Goal: Obtain resource: Download file/media

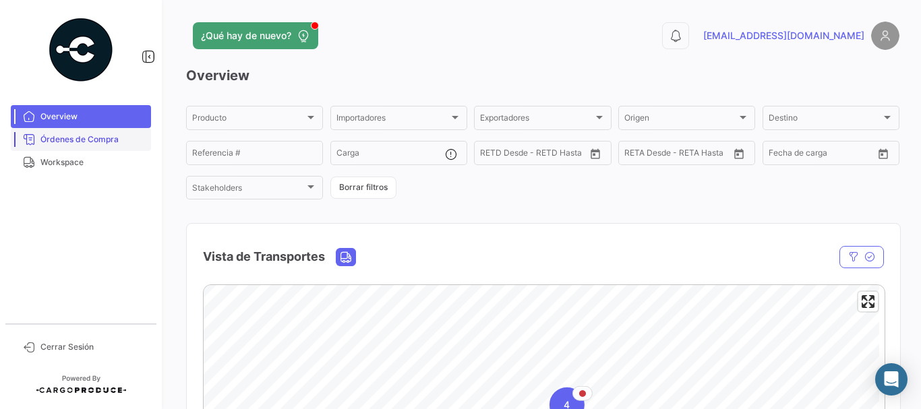
click at [112, 142] on span "Órdenes de Compra" at bounding box center [92, 139] width 105 height 12
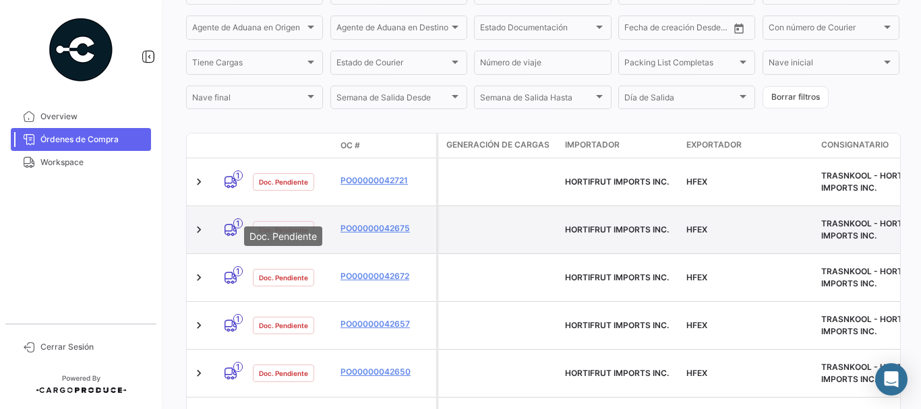
scroll to position [270, 0]
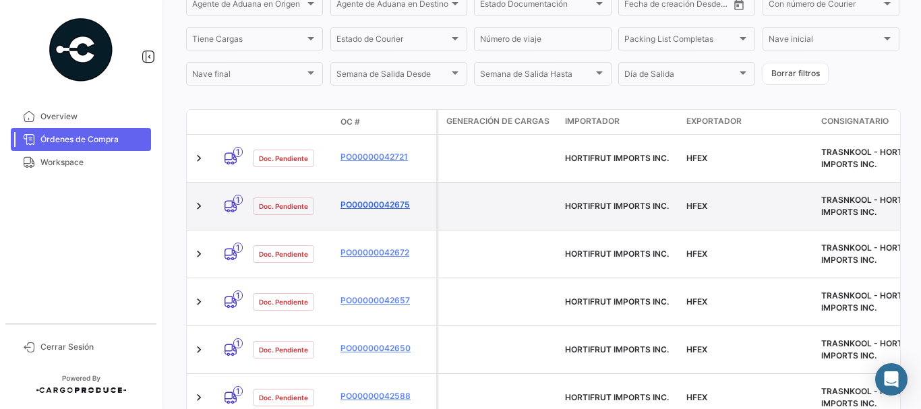
click at [365, 200] on link "PO00000042675" at bounding box center [385, 205] width 90 height 12
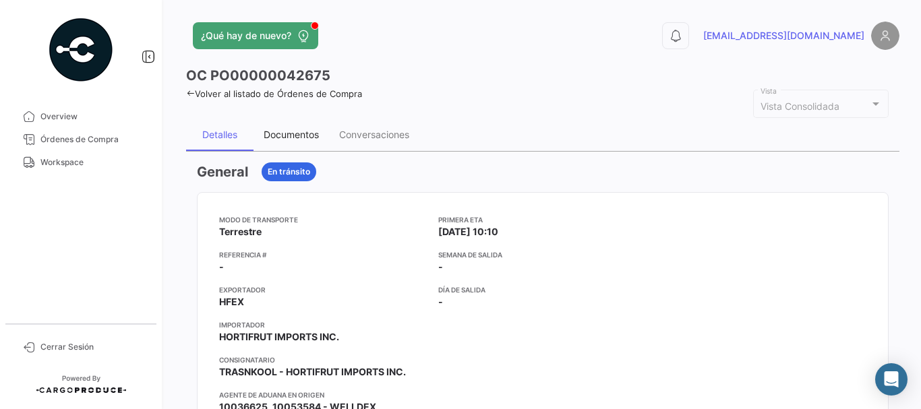
click at [294, 132] on div "Documentos" at bounding box center [291, 134] width 55 height 11
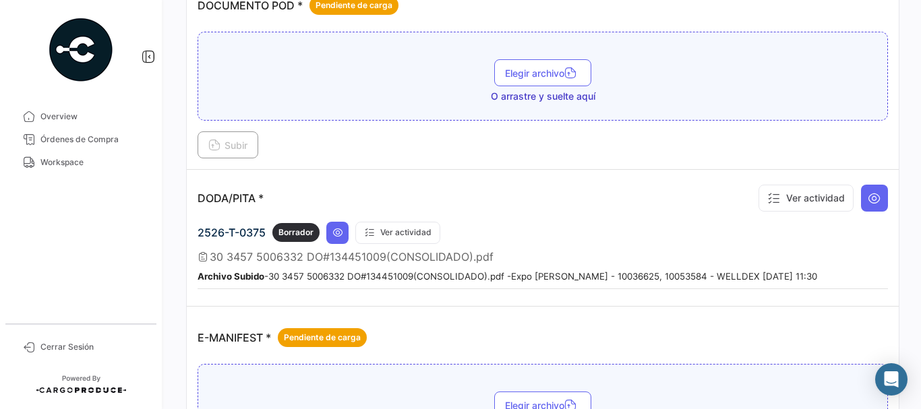
scroll to position [741, 0]
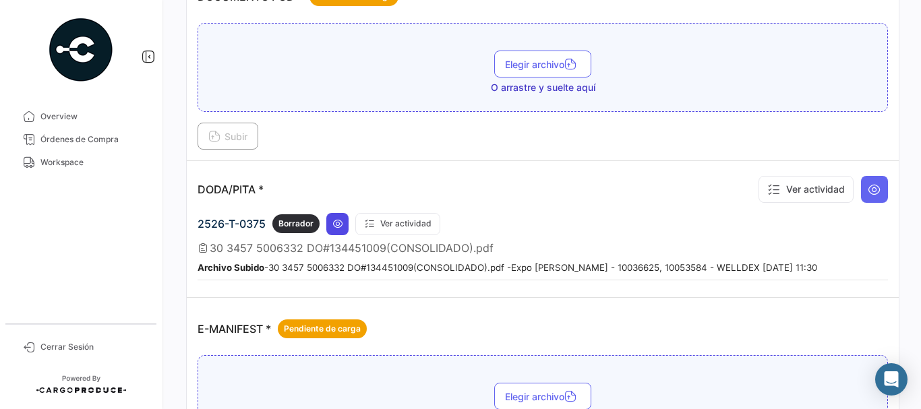
click at [344, 224] on button at bounding box center [337, 224] width 22 height 22
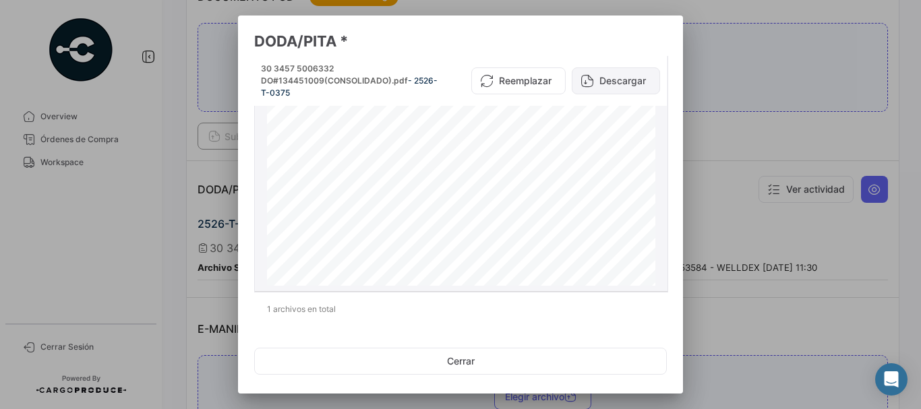
click at [615, 83] on button "Descargar" at bounding box center [616, 80] width 88 height 27
click at [796, 92] on div at bounding box center [460, 204] width 921 height 409
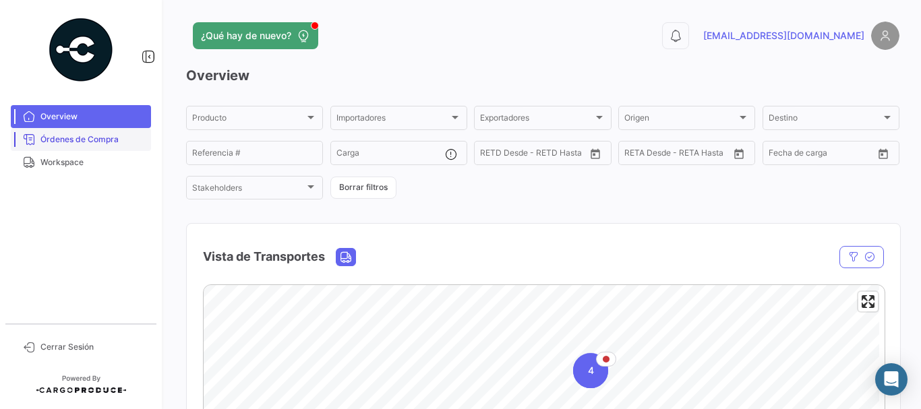
click at [117, 136] on span "Órdenes de Compra" at bounding box center [92, 139] width 105 height 12
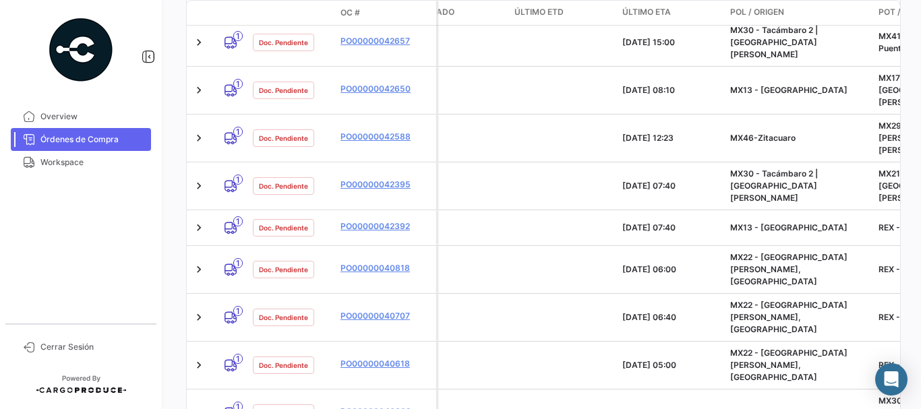
scroll to position [515, 0]
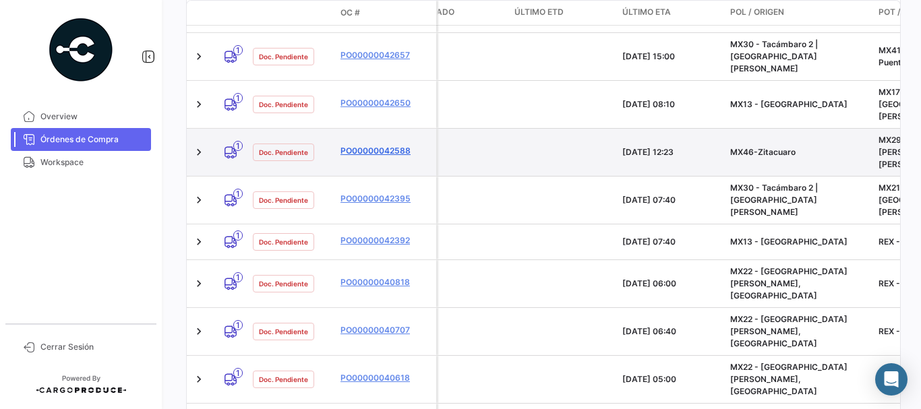
click at [370, 145] on link "PO00000042588" at bounding box center [385, 151] width 90 height 12
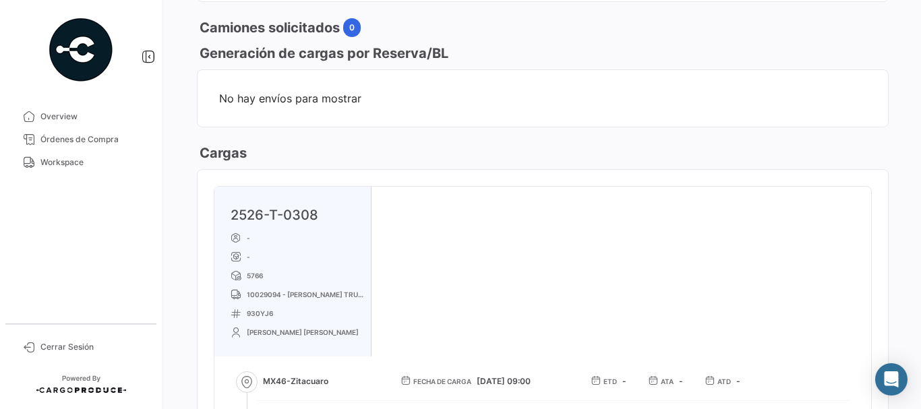
scroll to position [741, 0]
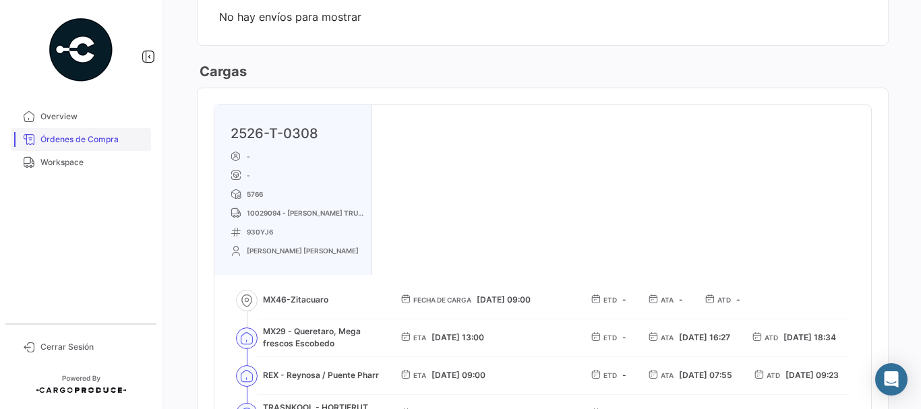
click at [106, 139] on span "Órdenes de Compra" at bounding box center [92, 139] width 105 height 12
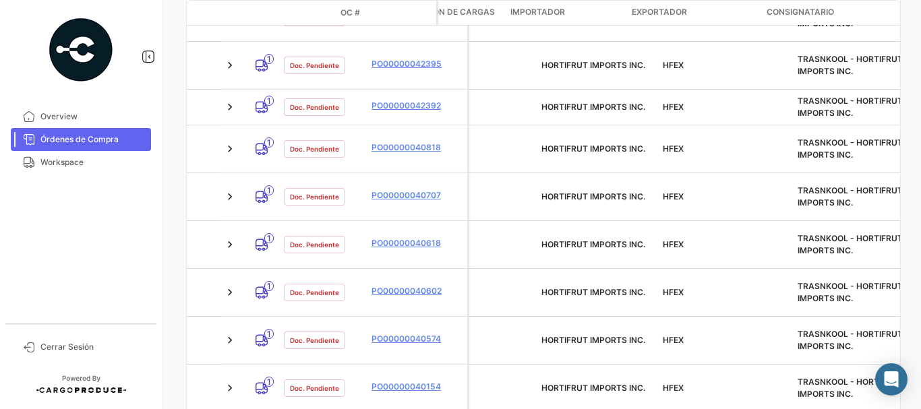
scroll to position [0, 55]
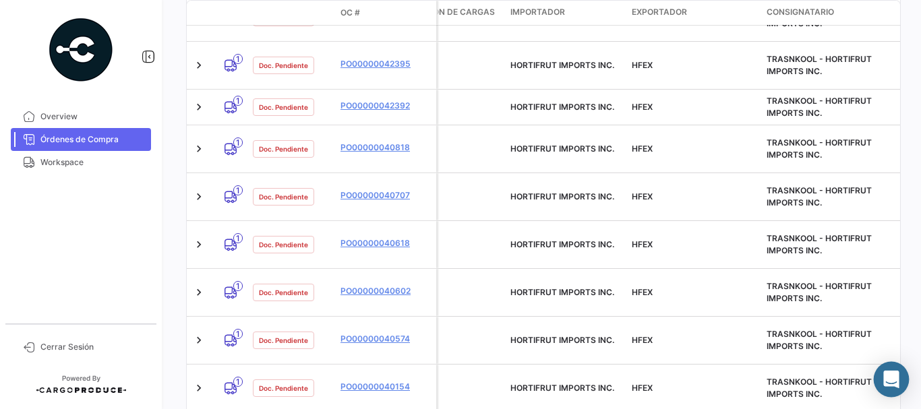
click at [875, 367] on body "Overview Órdenes de Compra Workspace Cerrar Sesión ¿Qué hay de nuevo? 0 Trafico…" at bounding box center [460, 204] width 921 height 409
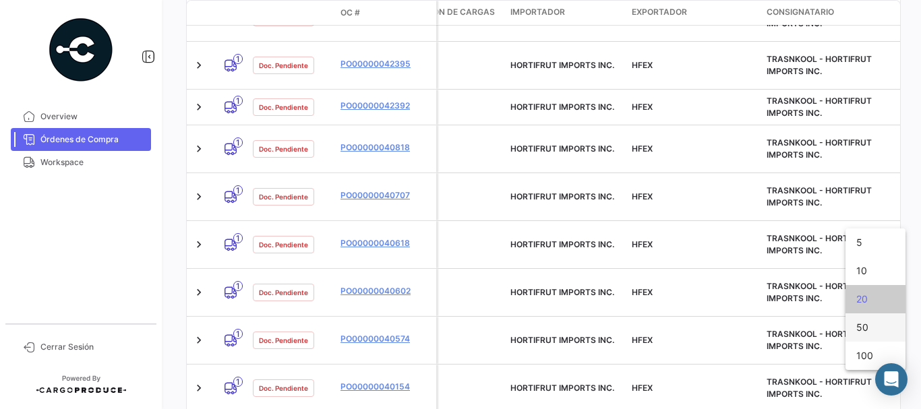
click at [863, 322] on span "50" at bounding box center [875, 327] width 38 height 28
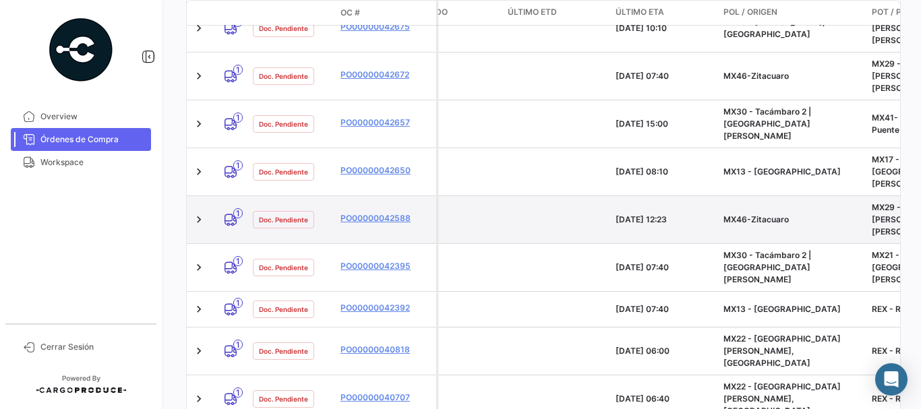
scroll to position [380, 0]
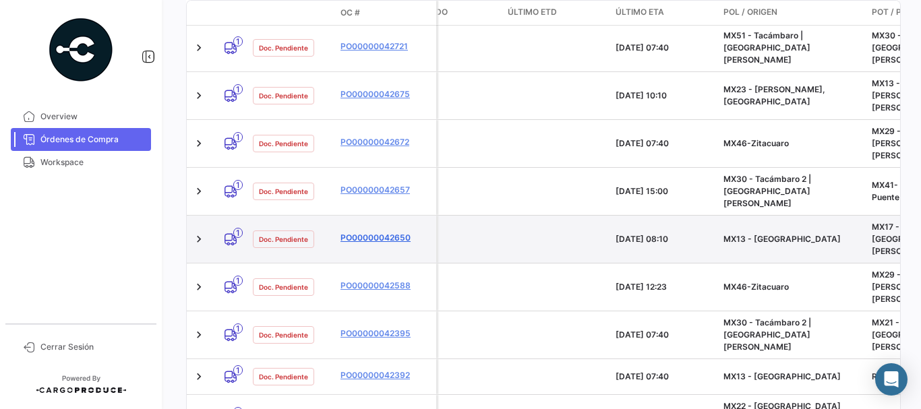
click at [366, 232] on link "PO00000042650" at bounding box center [385, 238] width 90 height 12
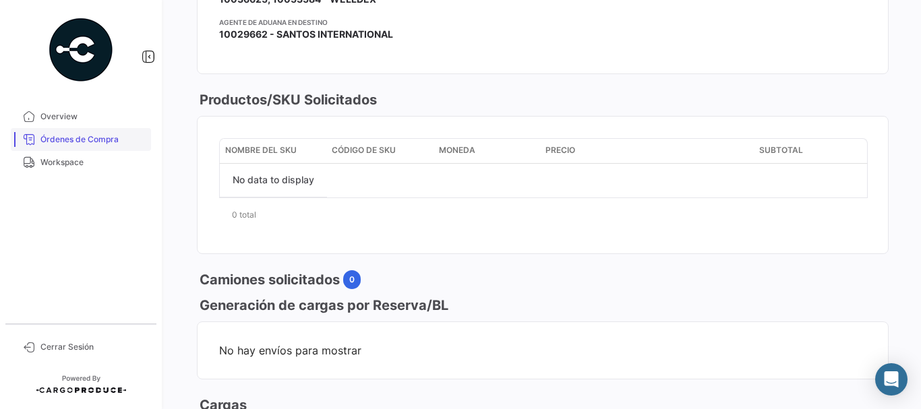
scroll to position [404, 0]
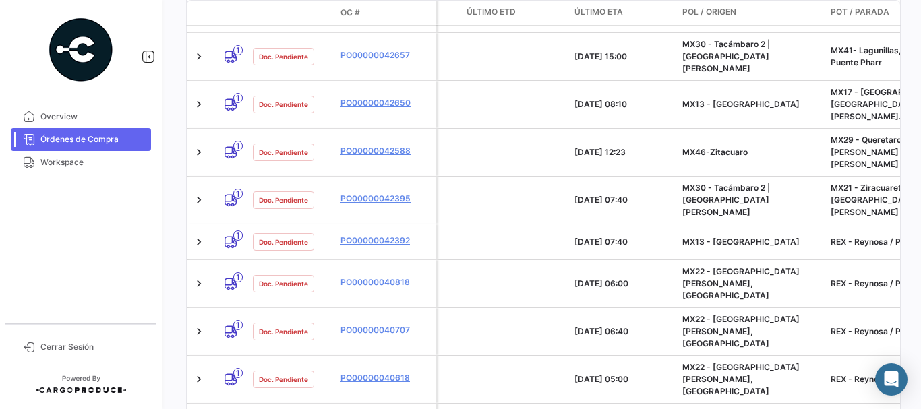
scroll to position [448, 0]
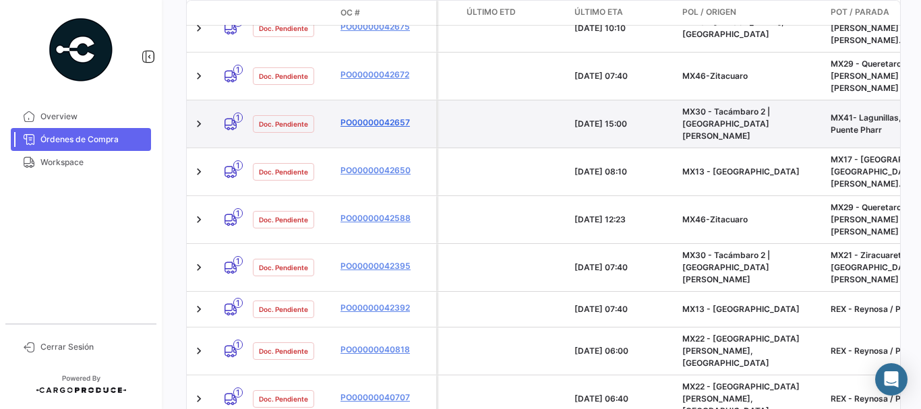
click at [383, 117] on link "PO00000042657" at bounding box center [385, 123] width 90 height 12
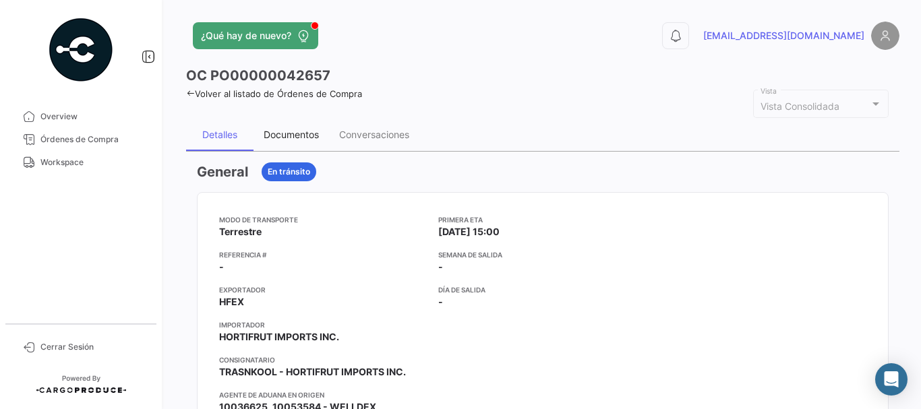
click at [297, 133] on div "Documentos" at bounding box center [291, 134] width 55 height 11
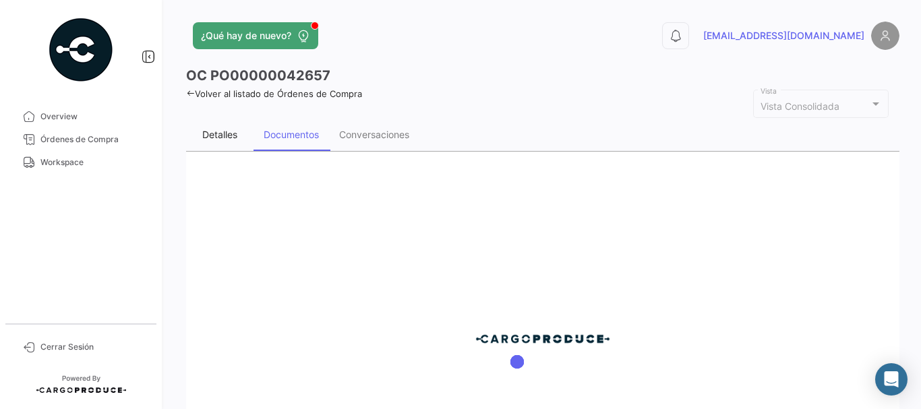
click at [231, 127] on div "Detalles" at bounding box center [219, 135] width 67 height 32
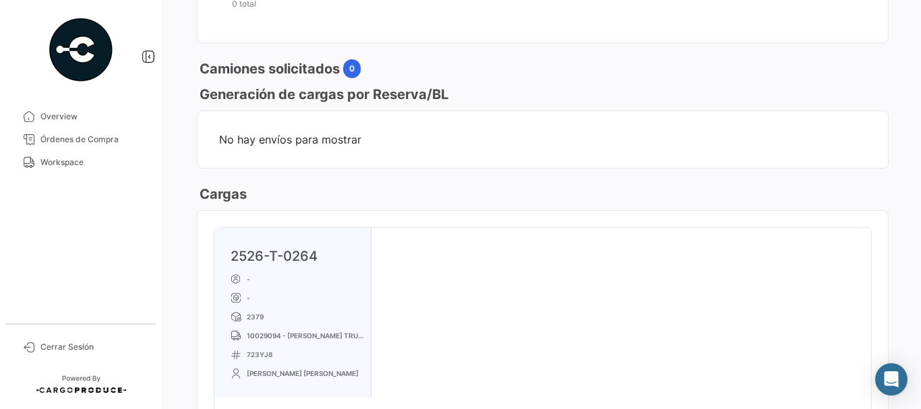
scroll to position [741, 0]
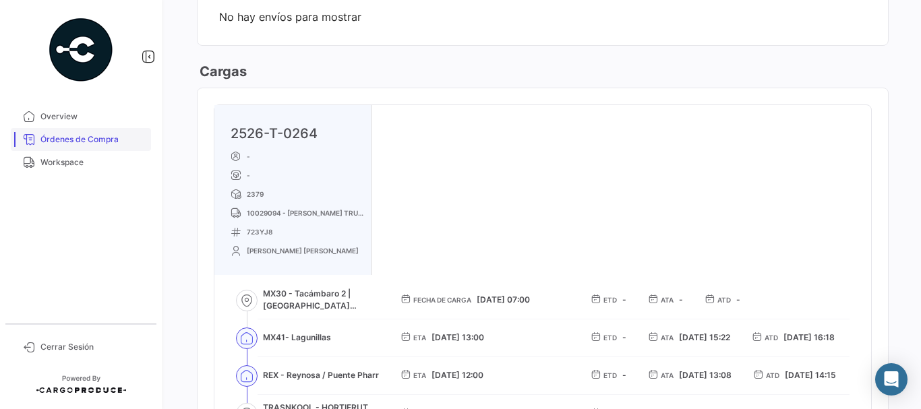
click at [67, 137] on span "Órdenes de Compra" at bounding box center [92, 139] width 105 height 12
